Goal: Transaction & Acquisition: Purchase product/service

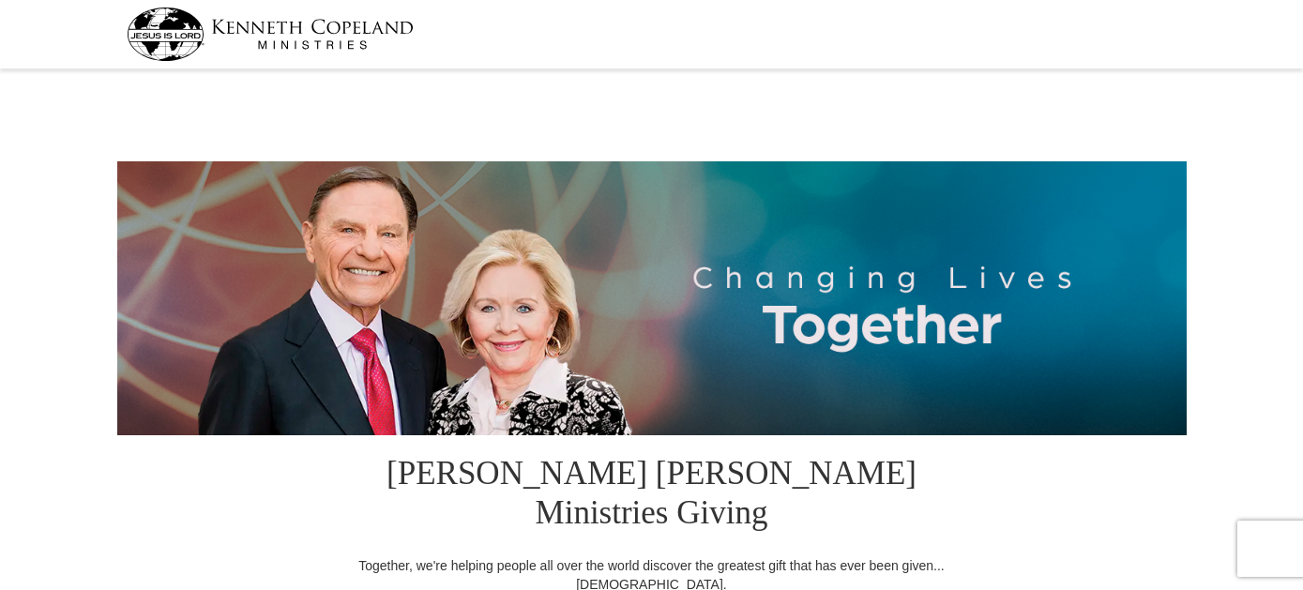
select select "LA"
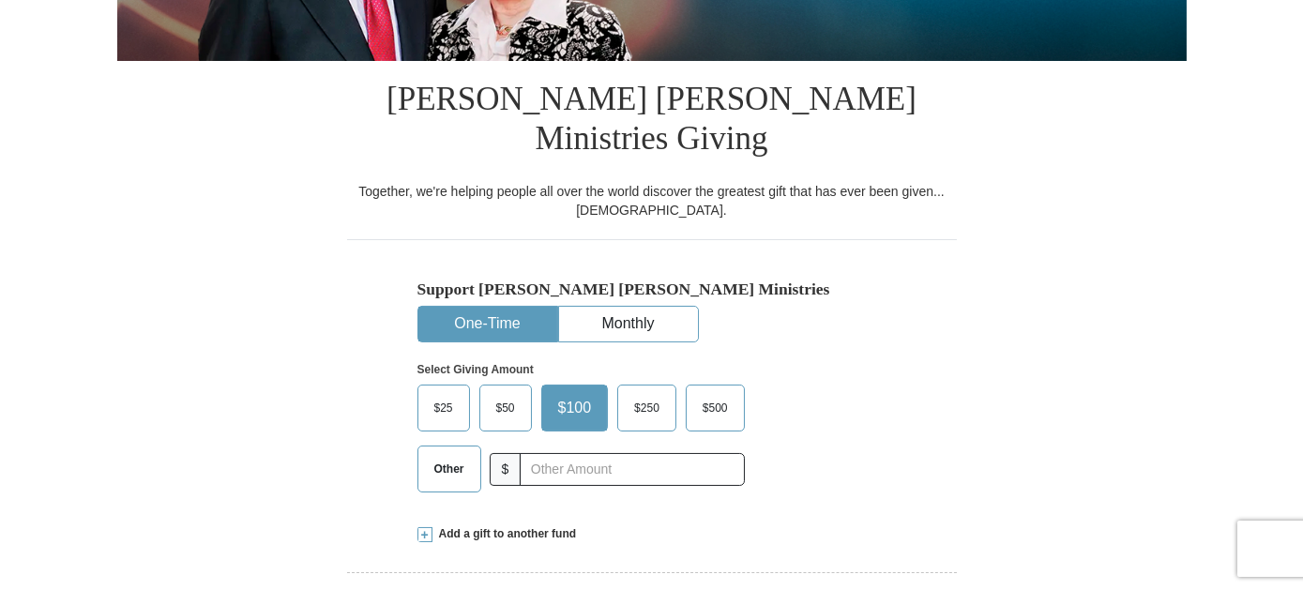
scroll to position [375, 0]
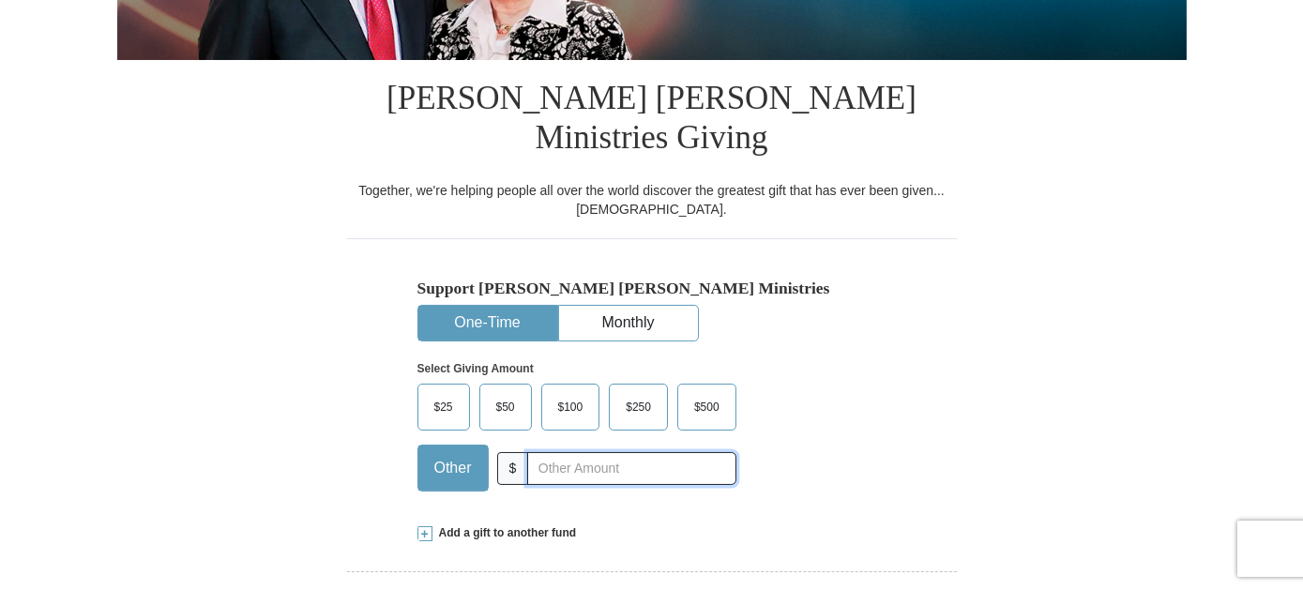
click at [580, 452] on input "text" at bounding box center [631, 468] width 208 height 33
type input "10.00"
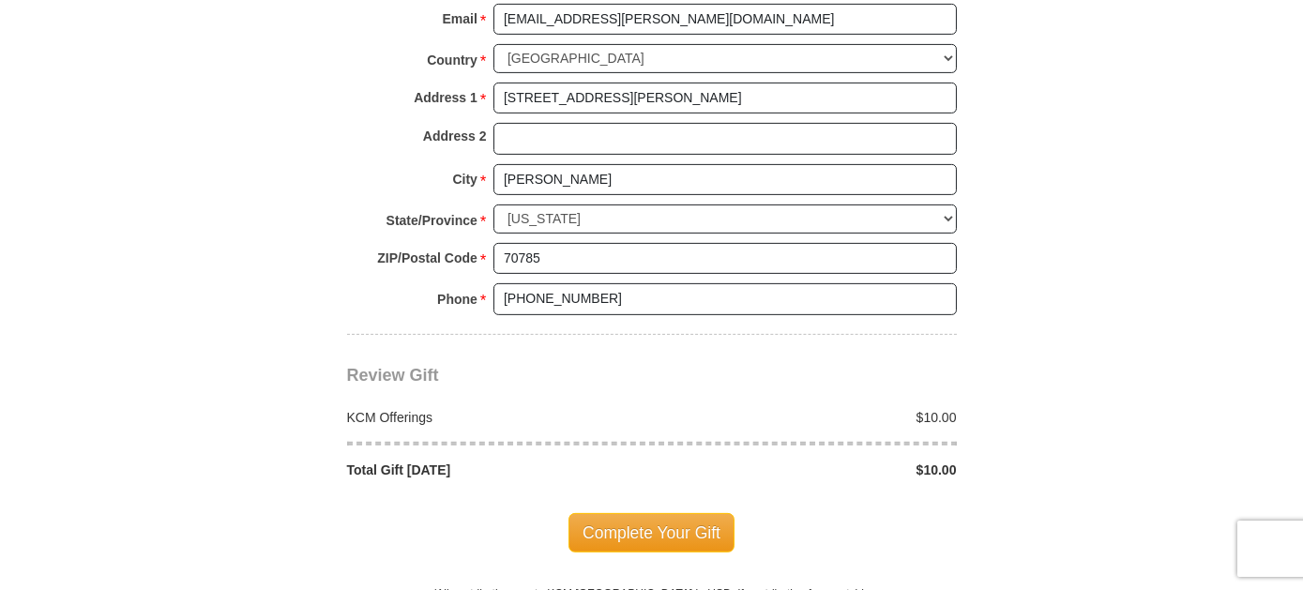
scroll to position [1501, 0]
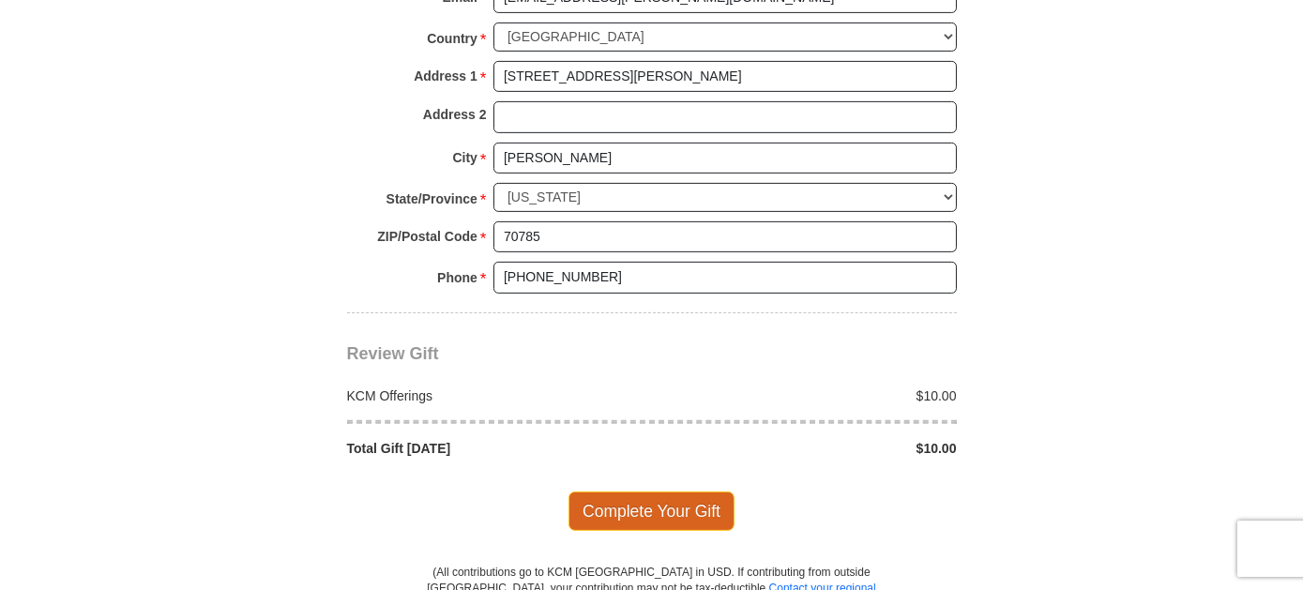
click at [655, 492] on span "Complete Your Gift" at bounding box center [652, 511] width 166 height 39
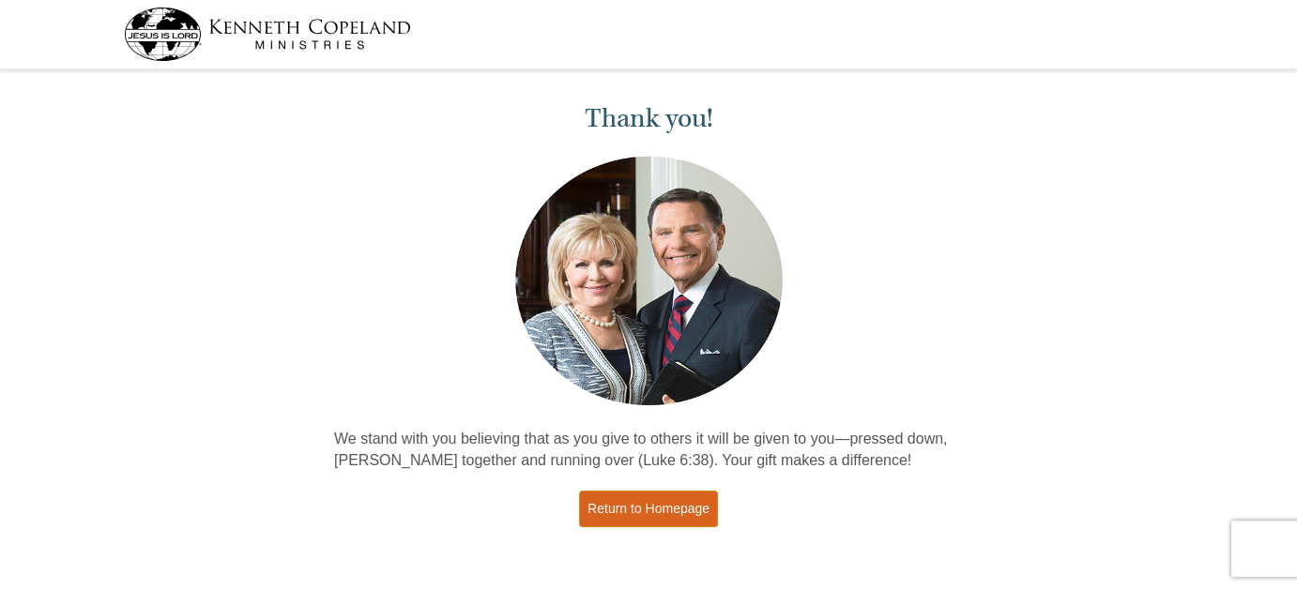
click at [626, 520] on link "Return to Homepage" at bounding box center [648, 509] width 139 height 37
